Goal: Task Accomplishment & Management: Complete application form

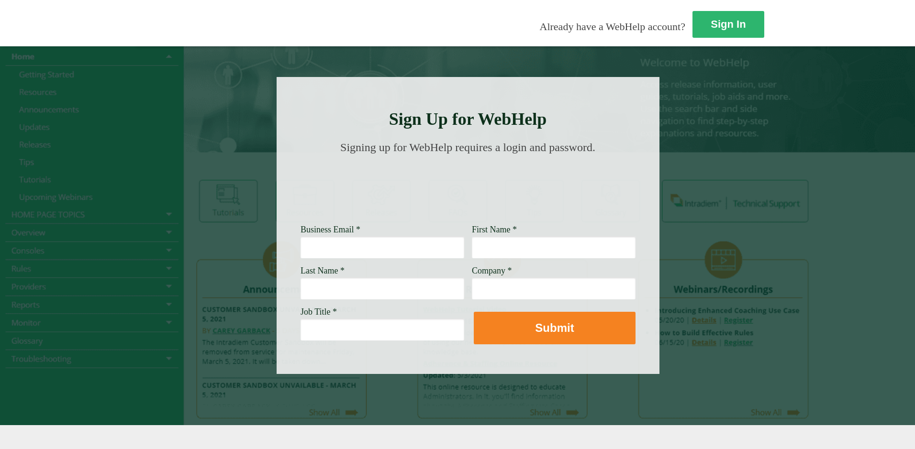
click at [472, 254] on input "First Name *" at bounding box center [554, 247] width 164 height 22
click at [301, 245] on input "Business Email *" at bounding box center [383, 247] width 164 height 22
click at [472, 245] on input "First Name *" at bounding box center [554, 247] width 164 height 22
type input "[PERSON_NAME]"
click at [301, 291] on input "Last Name *" at bounding box center [383, 289] width 164 height 22
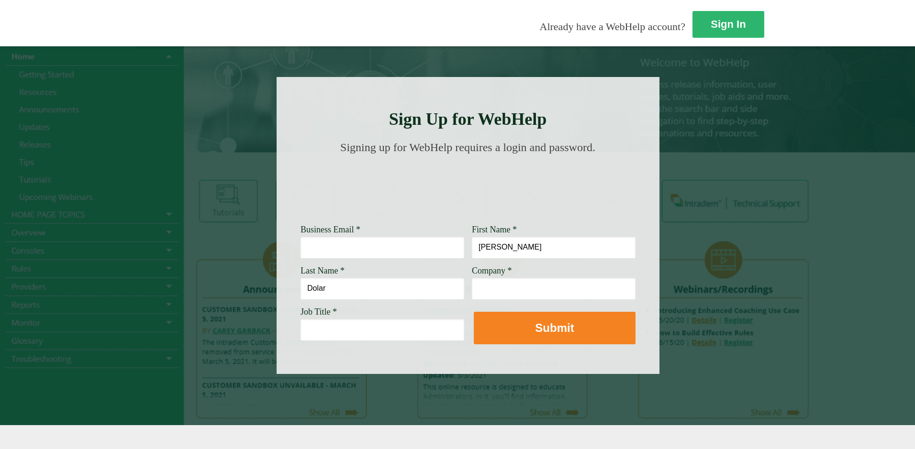
type input "Dolar"
click at [472, 283] on input "Company *" at bounding box center [554, 289] width 164 height 22
type input "[PERSON_NAME] Fargo"
click at [301, 241] on input "Business Email *" at bounding box center [383, 247] width 164 height 22
type input "[PERSON_NAME][EMAIL_ADDRESS][PERSON_NAME][DOMAIN_NAME]"
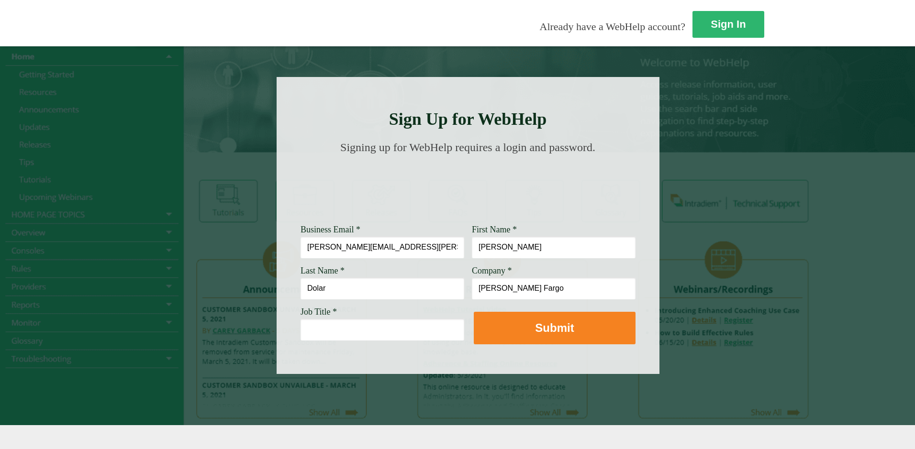
click at [301, 328] on input "Job Title *" at bounding box center [383, 330] width 164 height 22
type input "Lead Customer Service Representative"
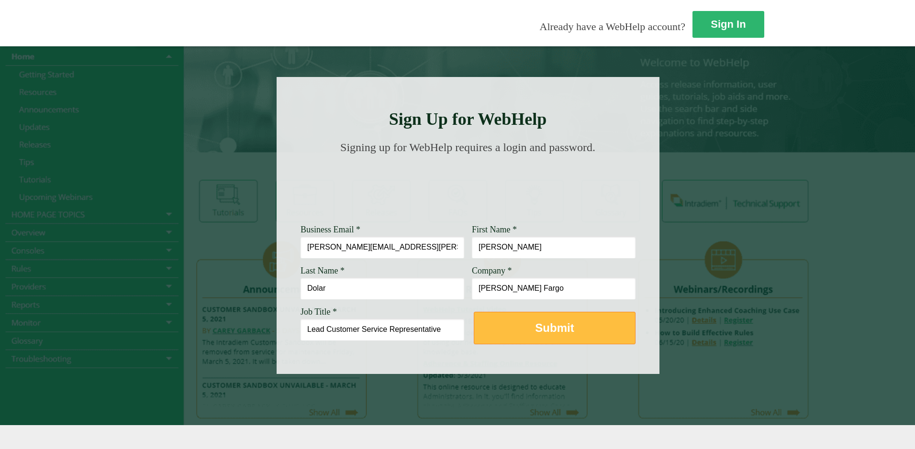
click at [474, 328] on button "Submit" at bounding box center [555, 328] width 162 height 33
